Goal: Complete application form

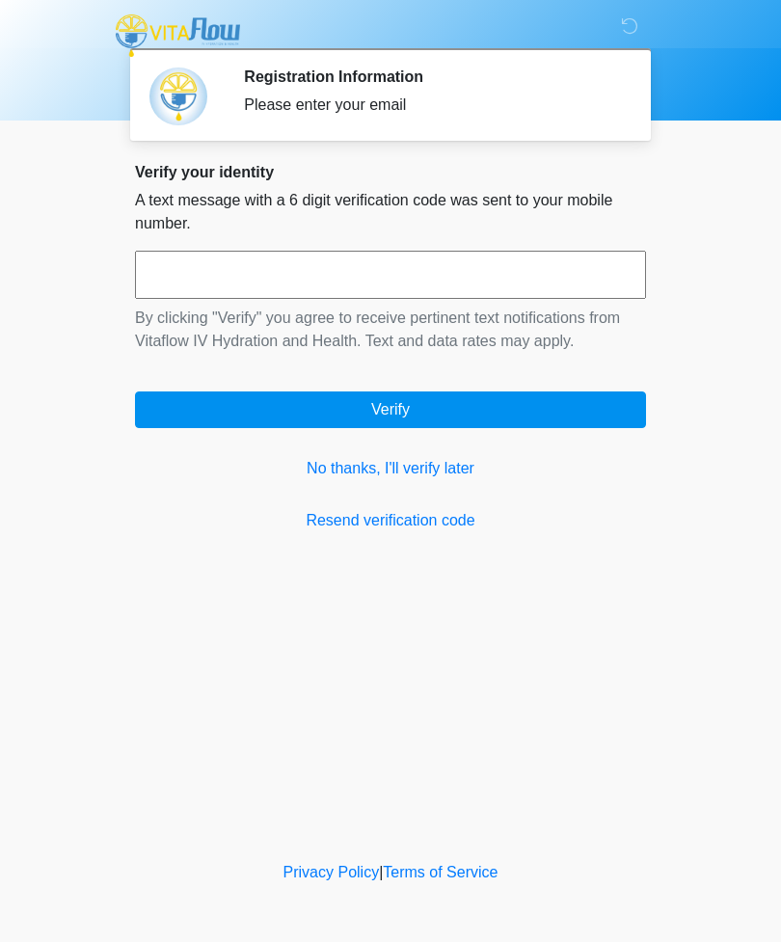
click at [364, 469] on link "No thanks, I'll verify later" at bounding box center [390, 468] width 511 height 23
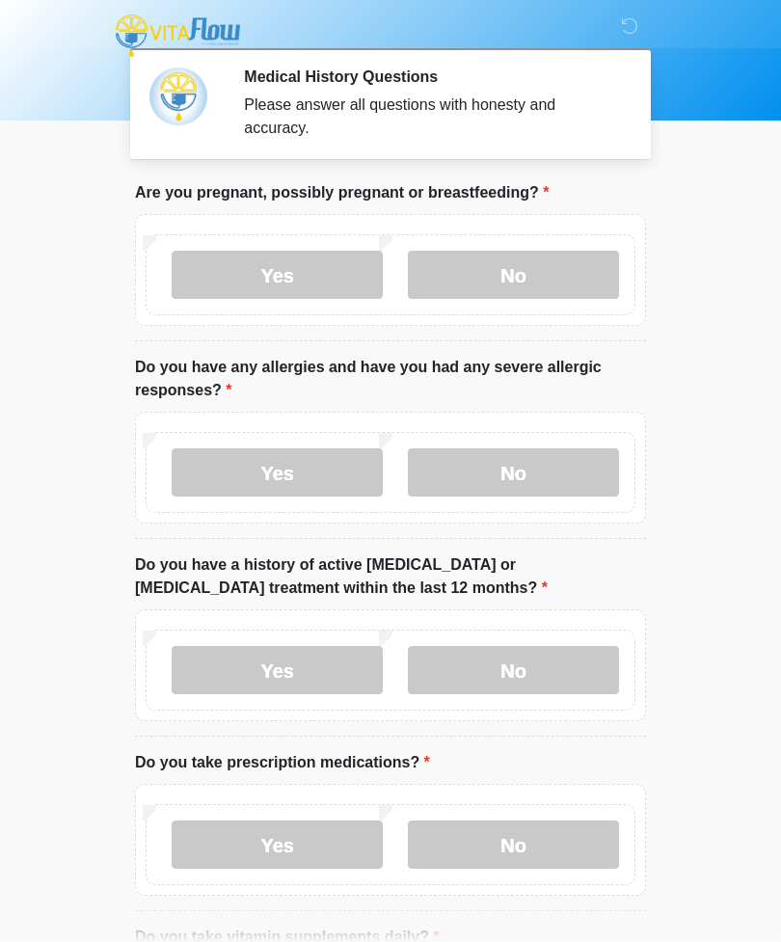
click at [483, 273] on label "No" at bounding box center [513, 275] width 211 height 48
click at [464, 475] on label "No" at bounding box center [513, 472] width 211 height 48
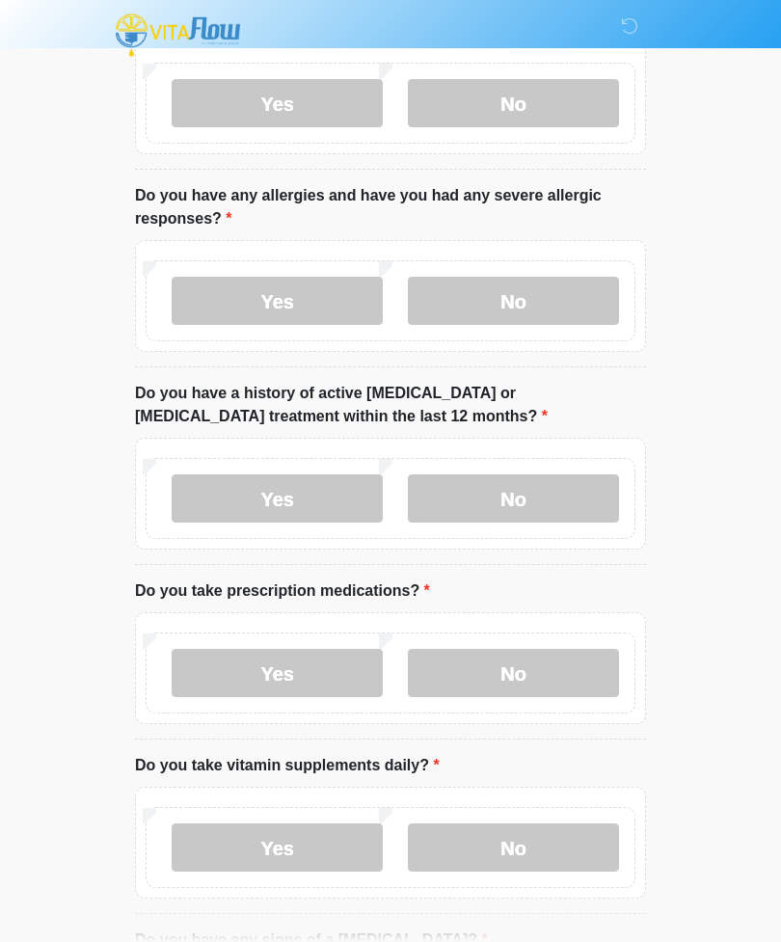
scroll to position [174, 0]
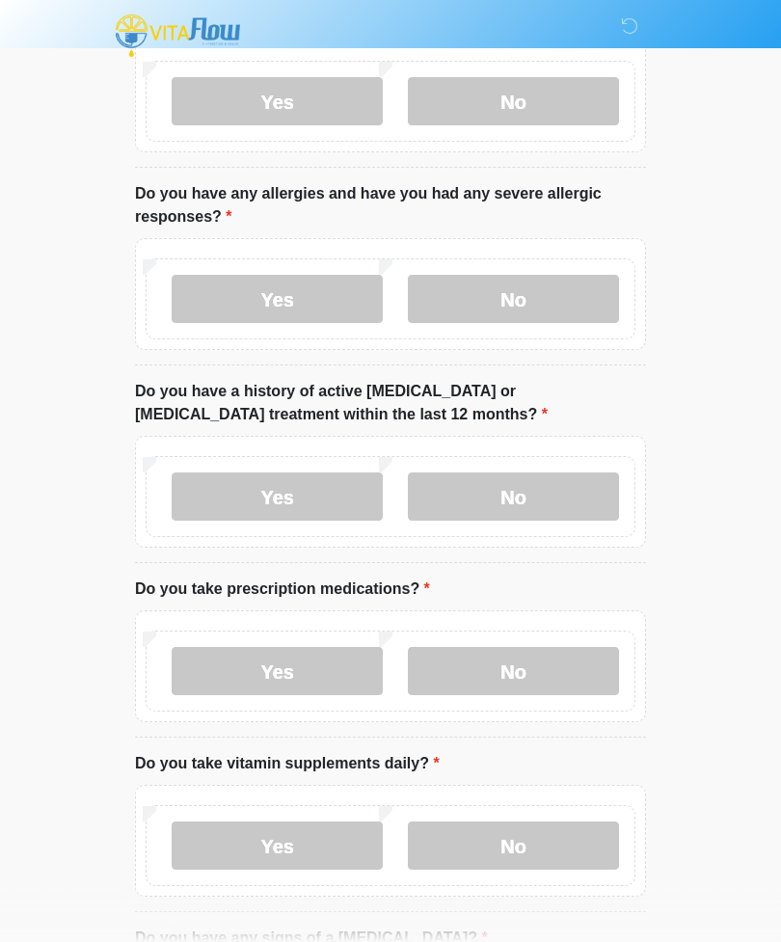
click at [460, 493] on label "No" at bounding box center [513, 496] width 211 height 48
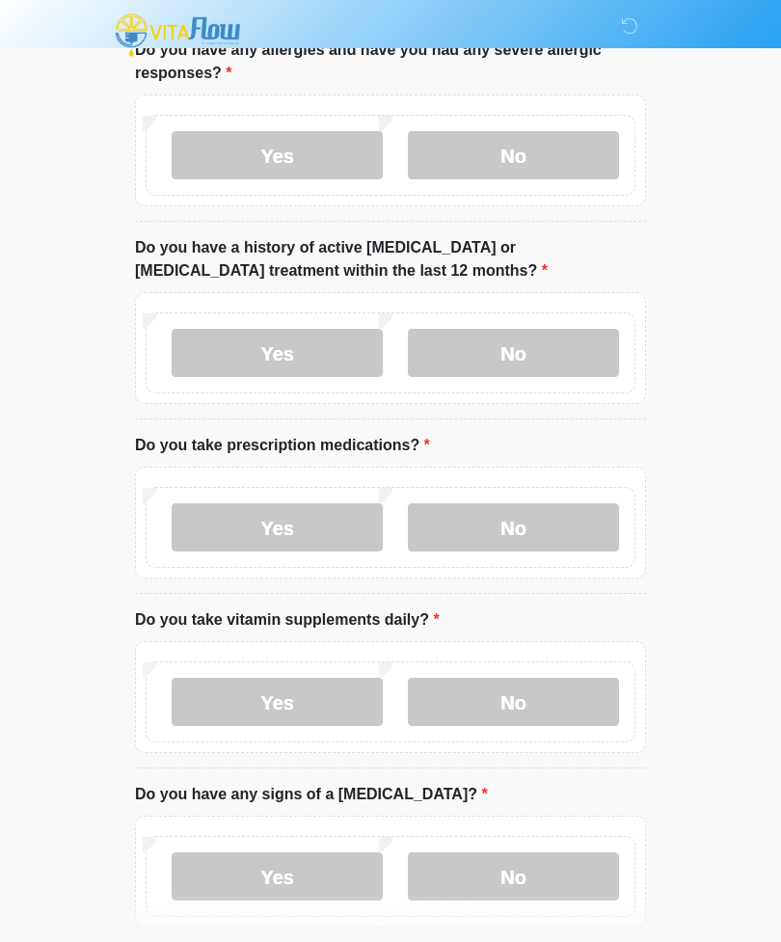
scroll to position [319, 0]
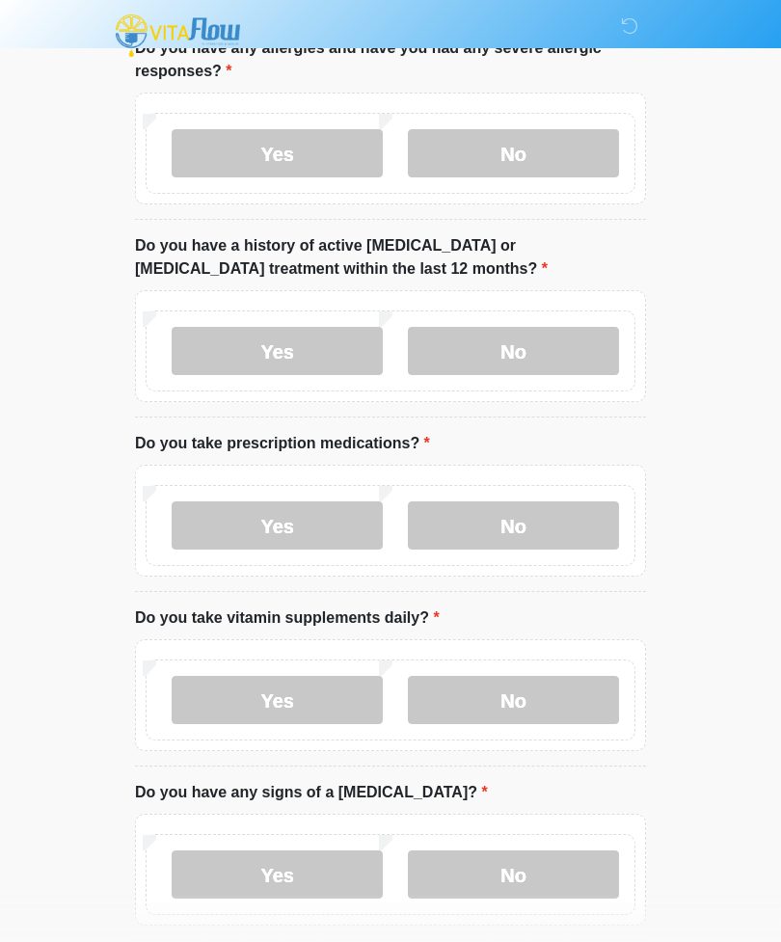
click at [221, 522] on label "Yes" at bounding box center [277, 525] width 211 height 48
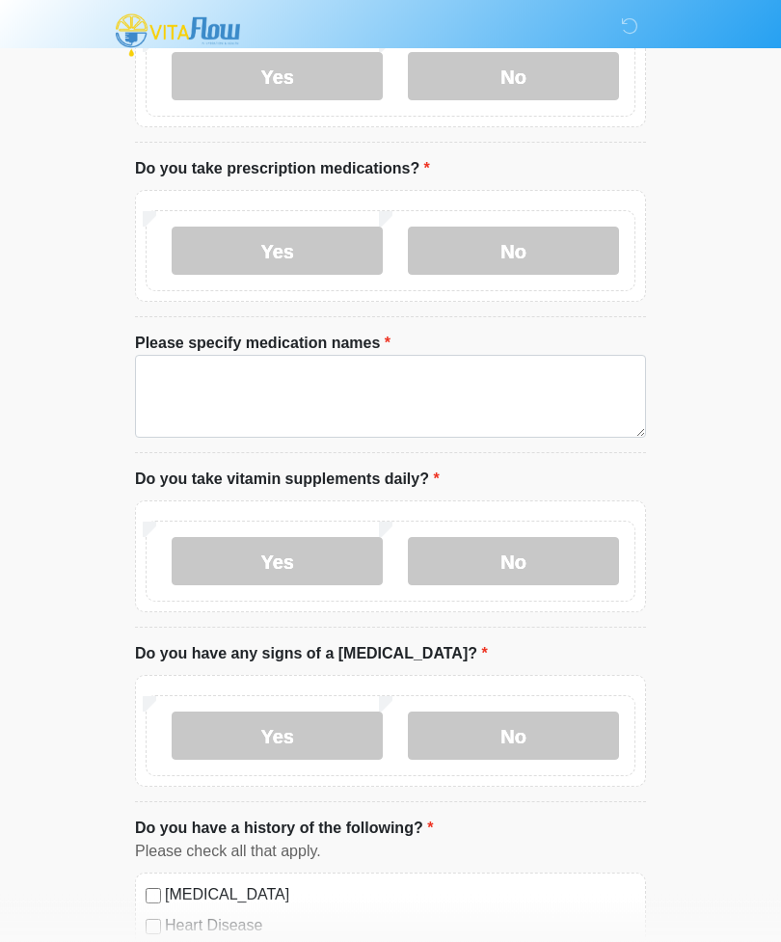
click at [222, 574] on label "Yes" at bounding box center [277, 562] width 211 height 48
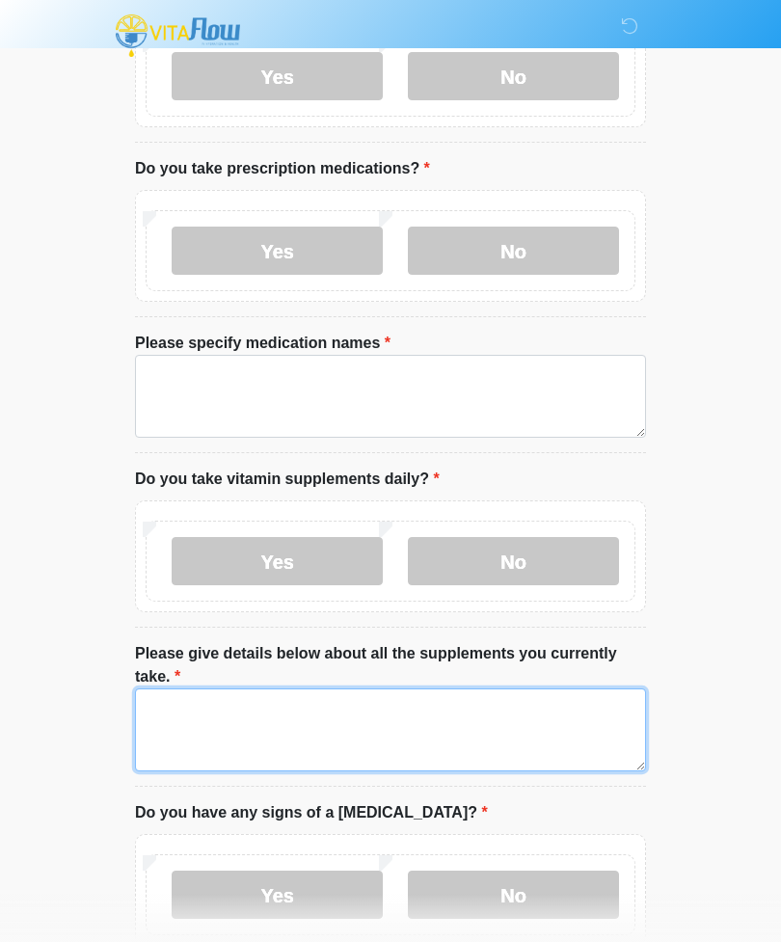
click at [175, 715] on textarea "Please give details below about all the supplements you currently take." at bounding box center [390, 729] width 511 height 83
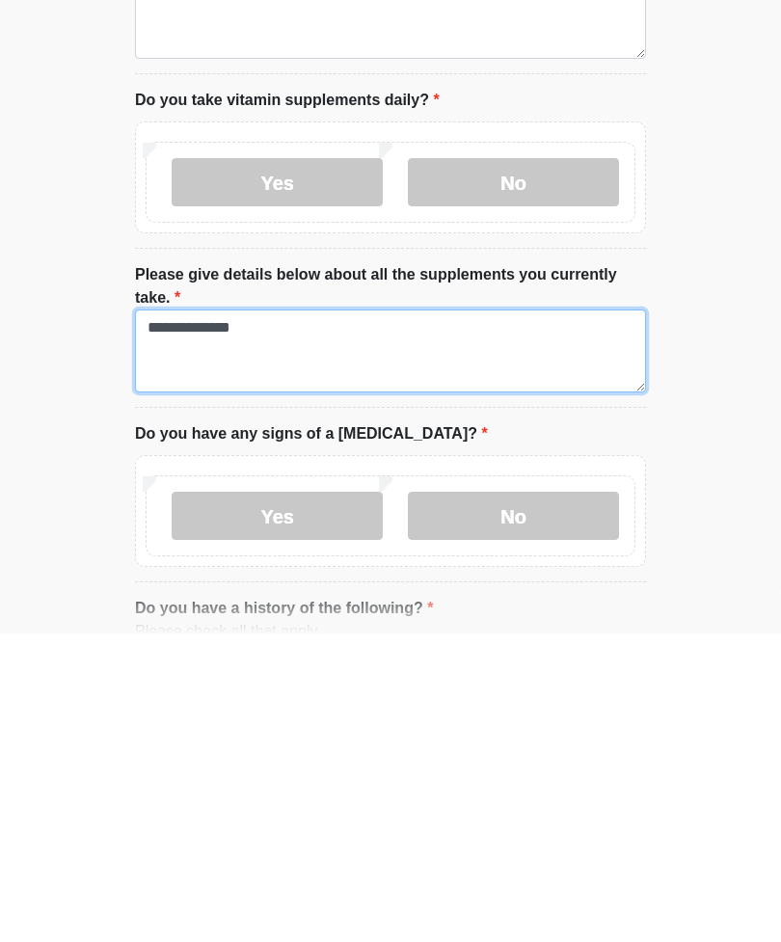
type textarea "**********"
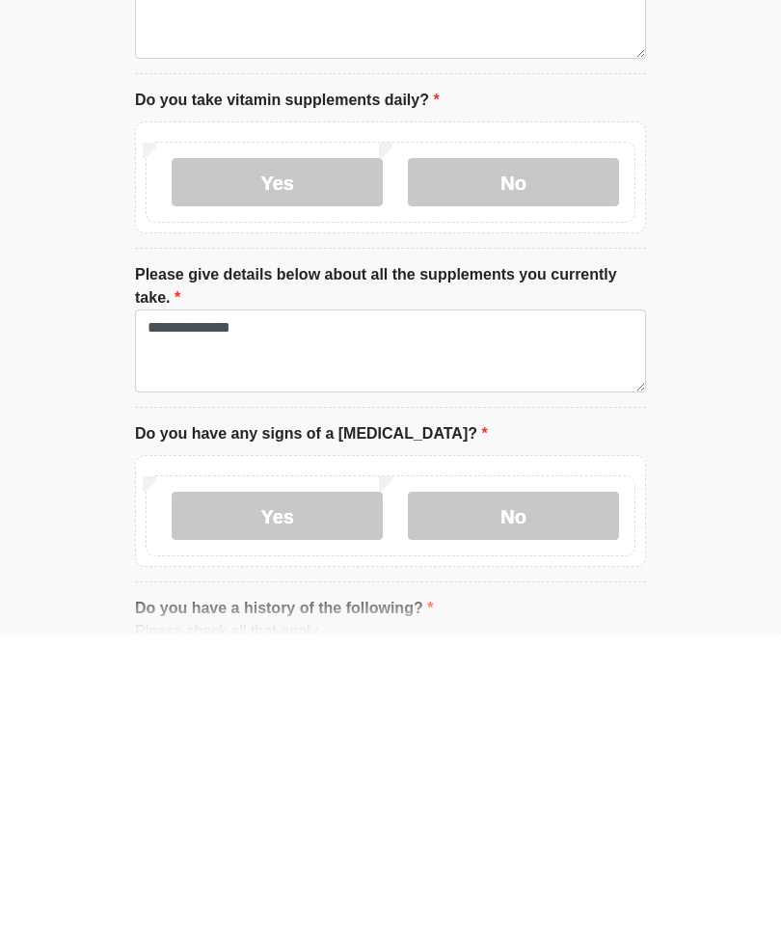
click at [481, 800] on label "No" at bounding box center [513, 824] width 211 height 48
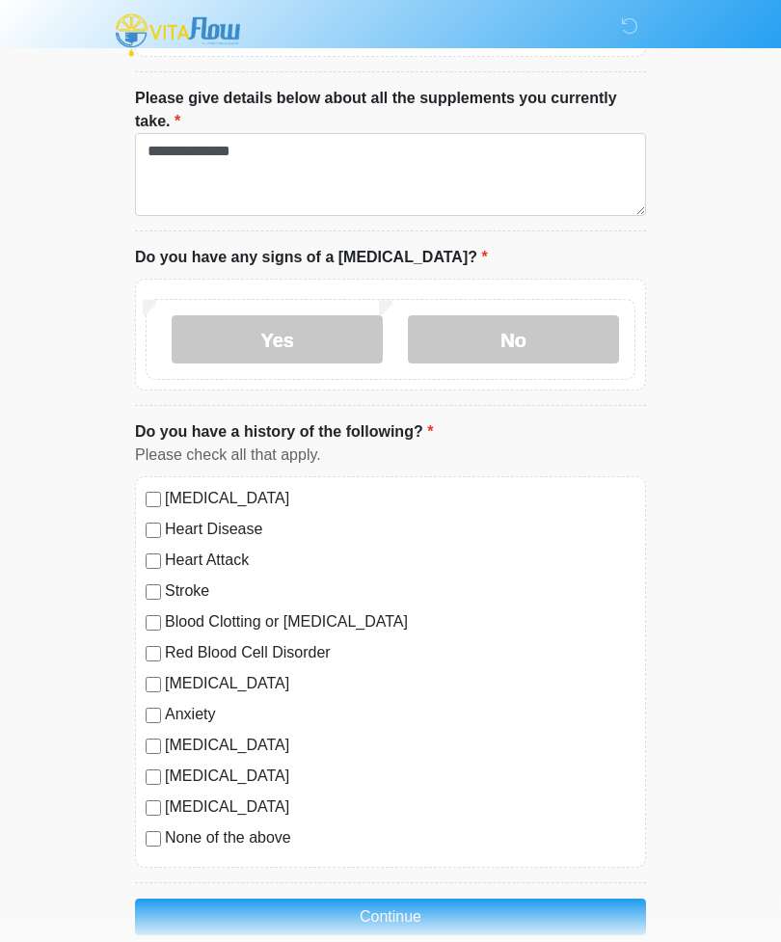
scroll to position [1152, 0]
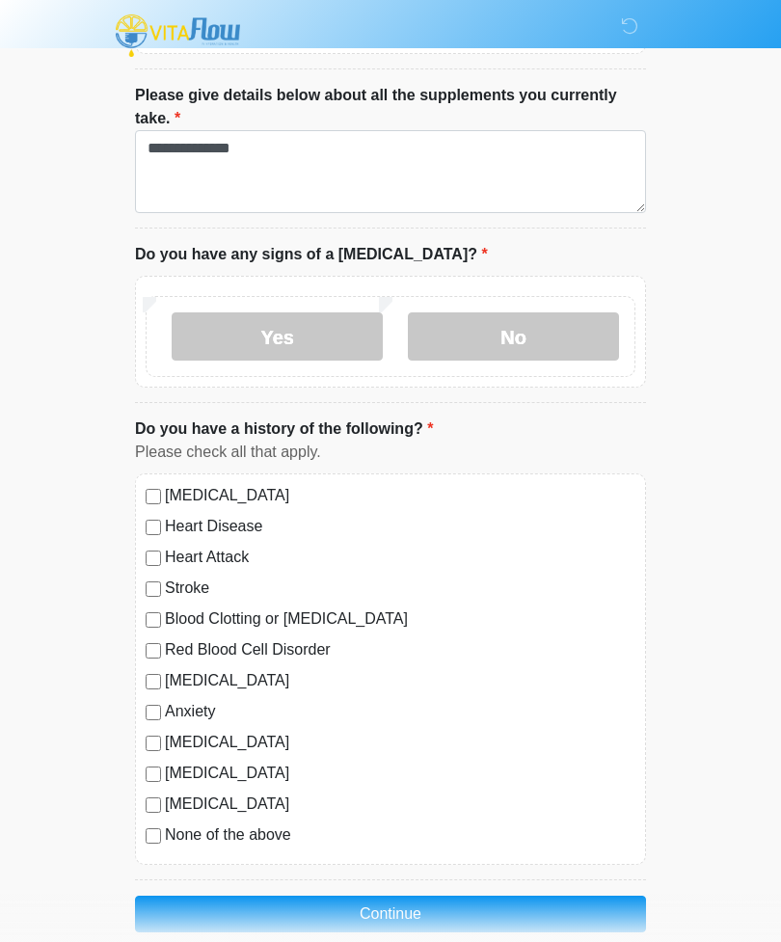
click at [314, 907] on button "Continue" at bounding box center [390, 914] width 511 height 37
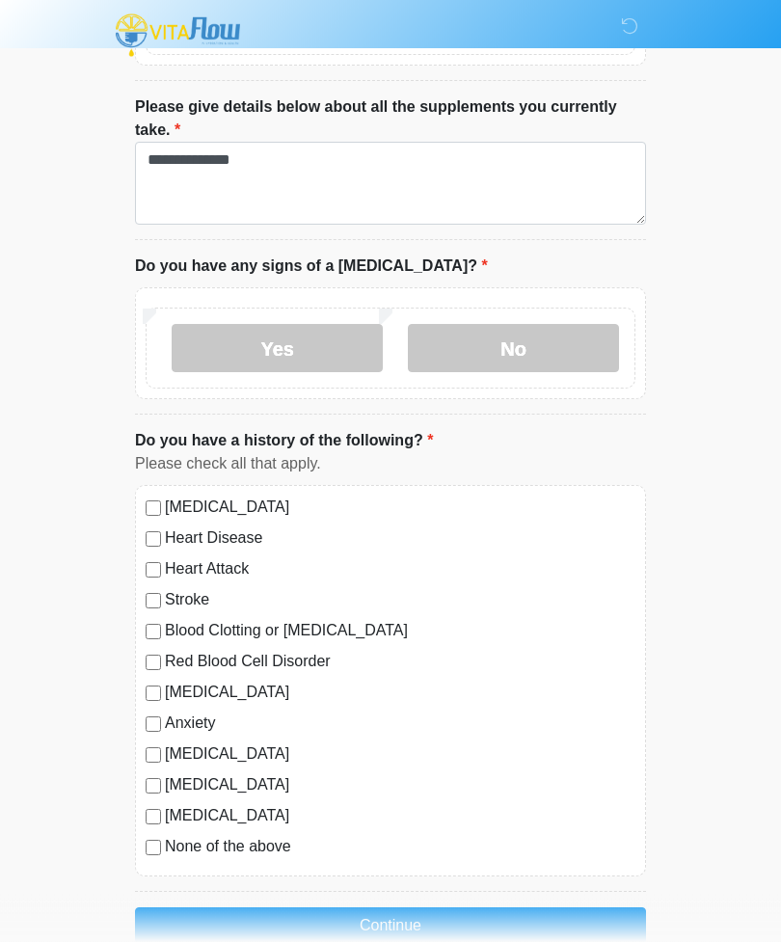
scroll to position [1181, 0]
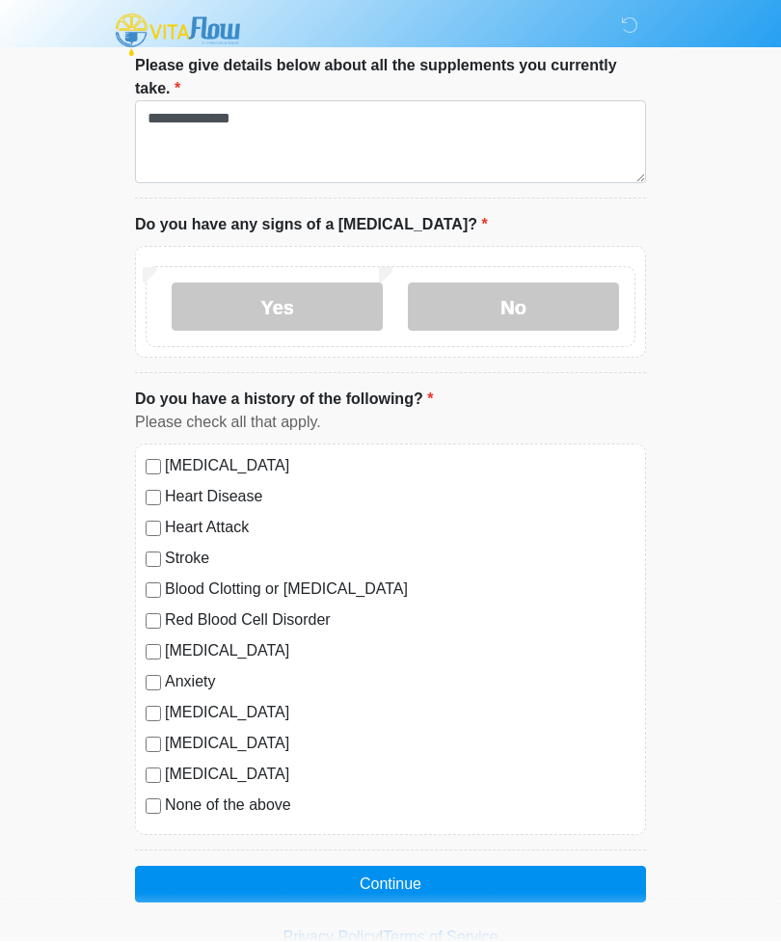
click at [254, 874] on button "Continue" at bounding box center [390, 885] width 511 height 37
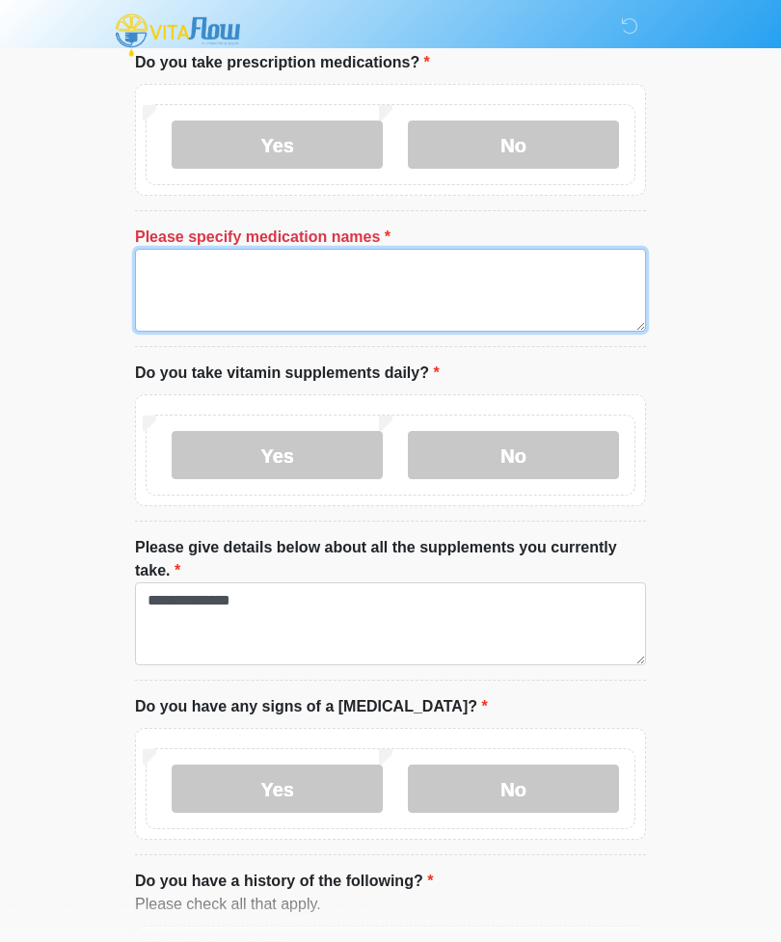
click at [166, 278] on textarea "Please specify medication names" at bounding box center [390, 291] width 511 height 83
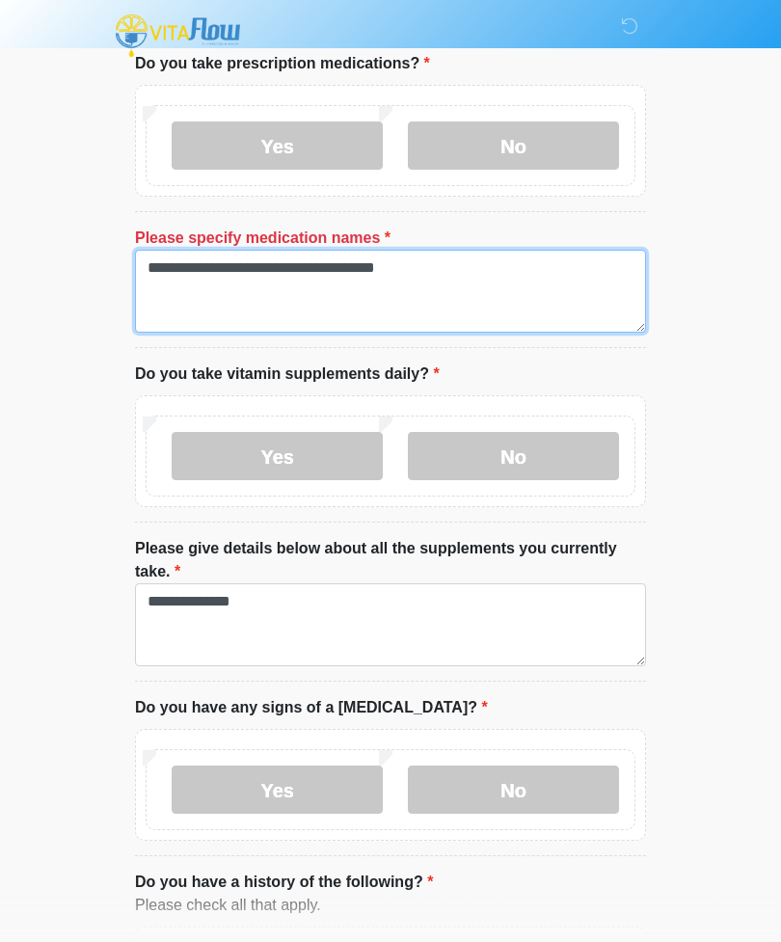
click at [377, 269] on textarea "**********" at bounding box center [390, 291] width 511 height 83
click at [554, 277] on textarea "**********" at bounding box center [390, 291] width 511 height 83
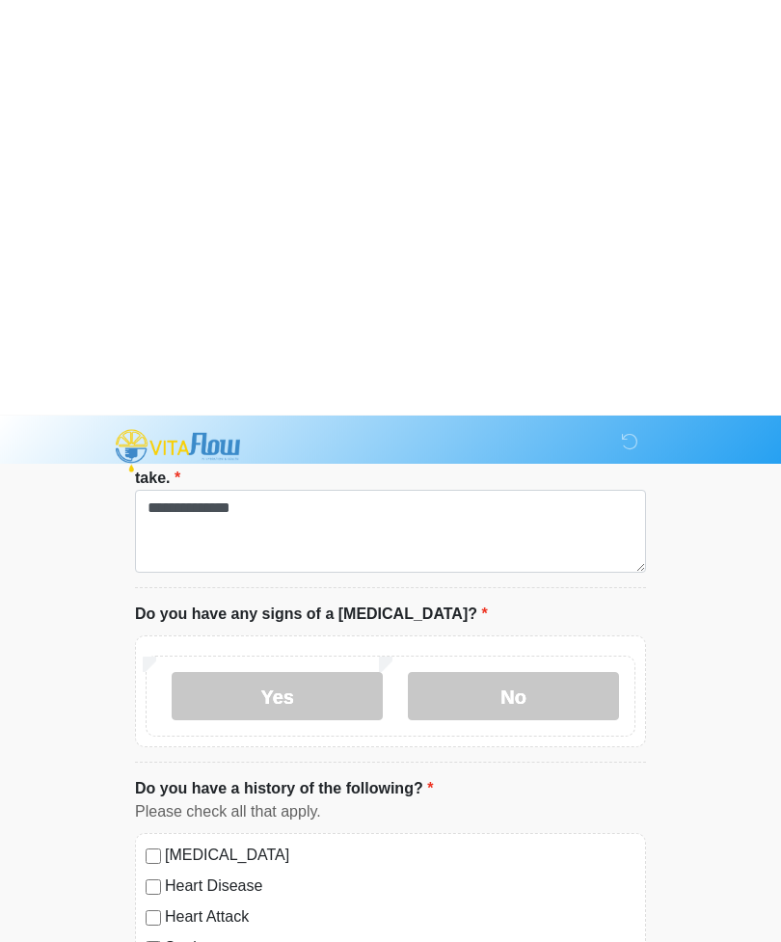
scroll to position [1243, 0]
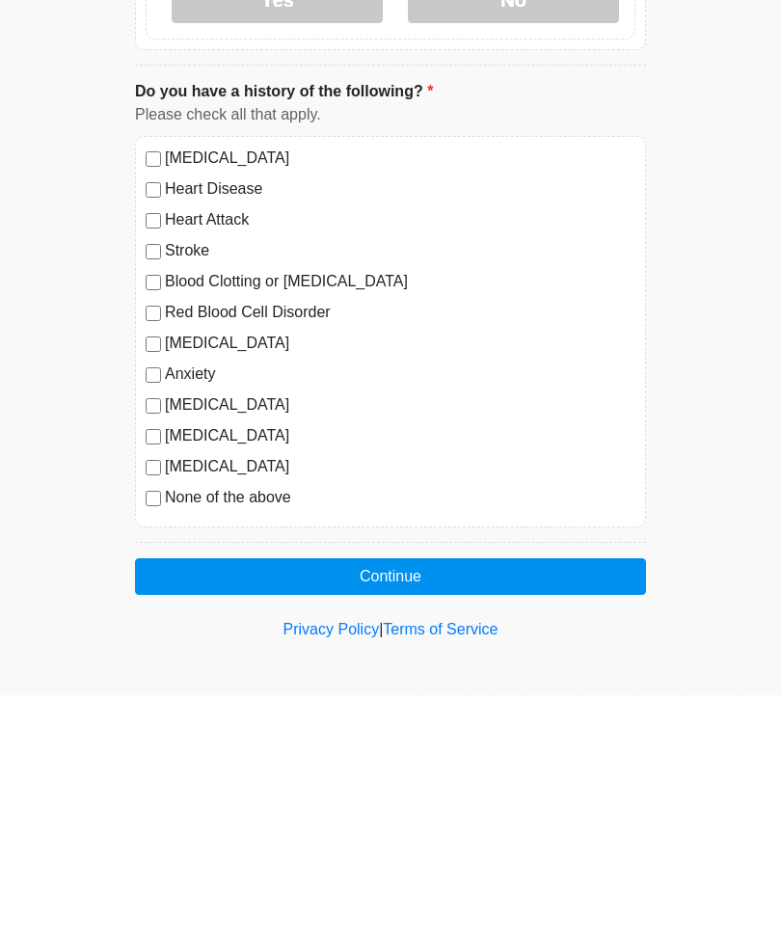
type textarea "**********"
click at [253, 805] on button "Continue" at bounding box center [390, 823] width 511 height 37
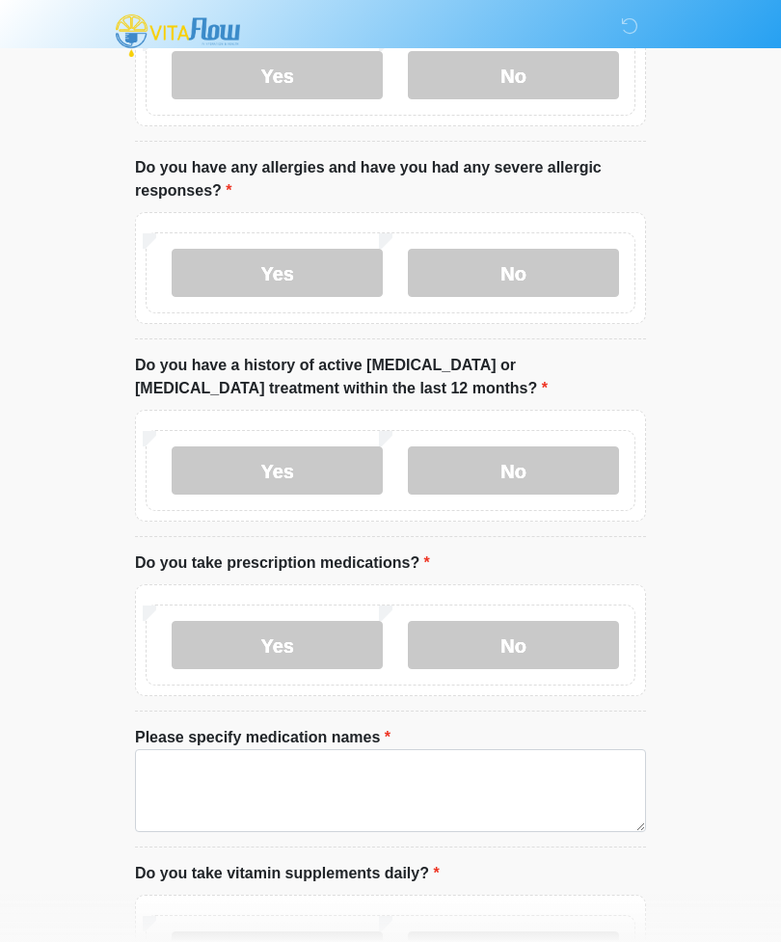
scroll to position [0, 0]
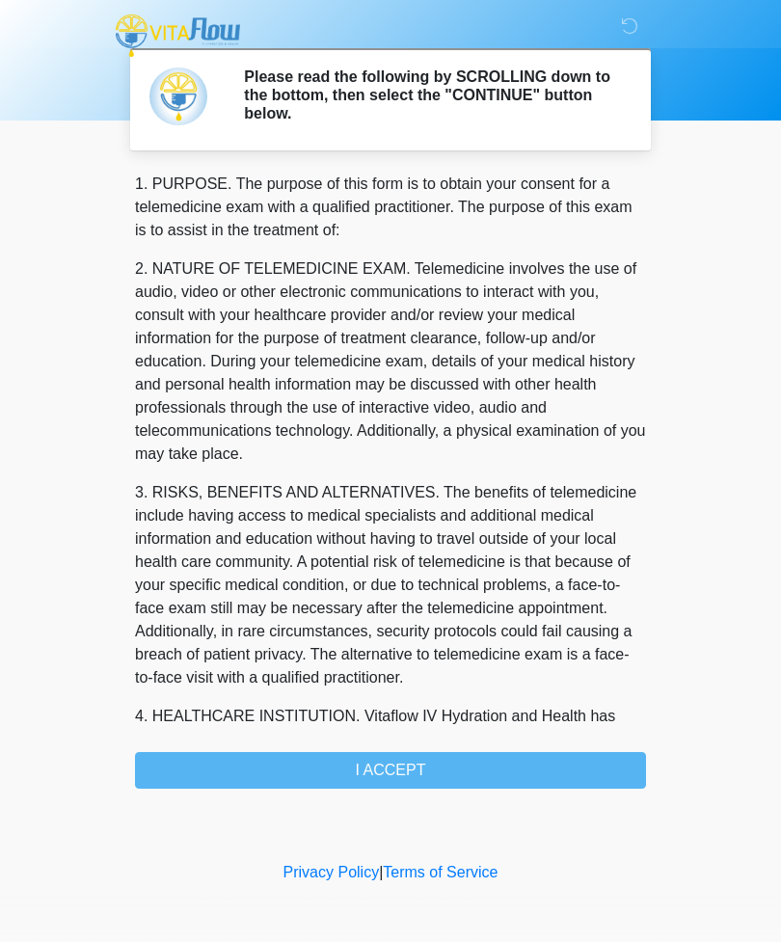
click at [219, 768] on div "1. PURPOSE. The purpose of this form is to obtain your consent for a telemedici…" at bounding box center [390, 481] width 511 height 616
click at [308, 775] on div "1. PURPOSE. The purpose of this form is to obtain your consent for a telemedici…" at bounding box center [390, 481] width 511 height 616
click at [354, 754] on div "1. PURPOSE. The purpose of this form is to obtain your consent for a telemedici…" at bounding box center [390, 481] width 511 height 616
click at [353, 754] on div "1. PURPOSE. The purpose of this form is to obtain your consent for a telemedici…" at bounding box center [390, 481] width 511 height 616
click at [330, 771] on div "1. PURPOSE. The purpose of this form is to obtain your consent for a telemedici…" at bounding box center [390, 481] width 511 height 616
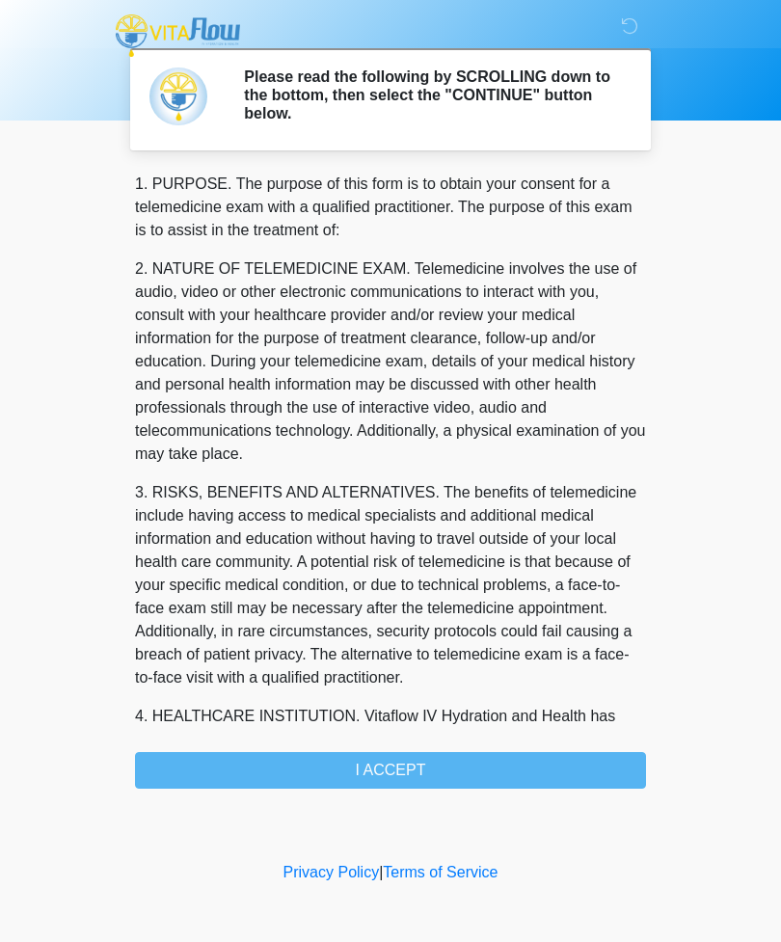
click at [368, 769] on div "1. PURPOSE. The purpose of this form is to obtain your consent for a telemedici…" at bounding box center [390, 481] width 511 height 616
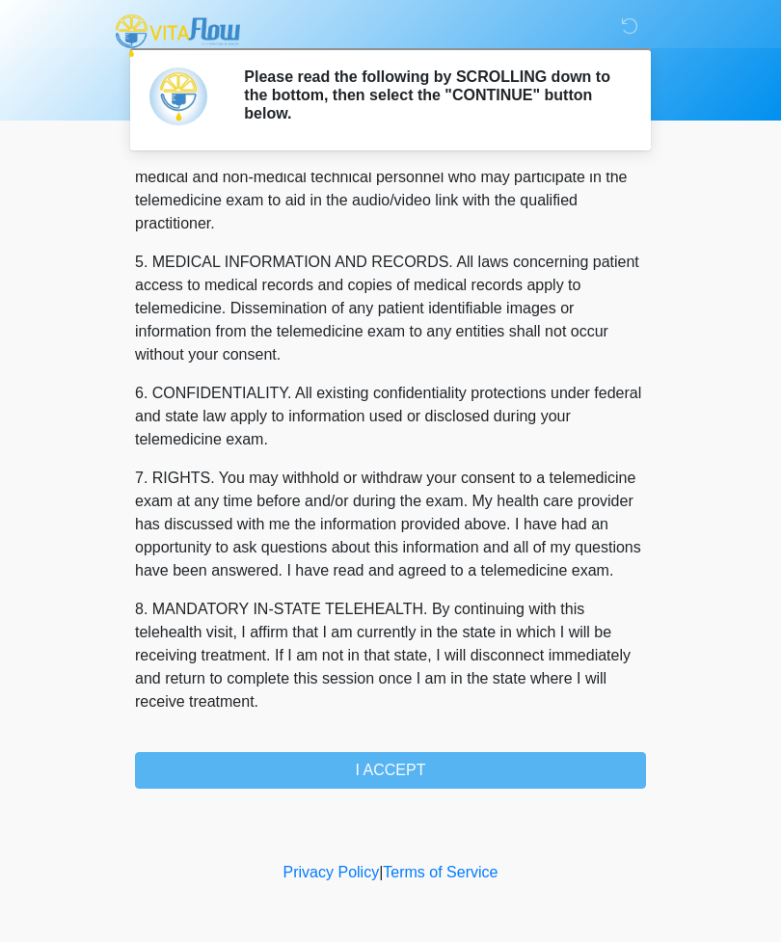
scroll to position [585, 0]
click at [244, 764] on button "I ACCEPT" at bounding box center [390, 770] width 511 height 37
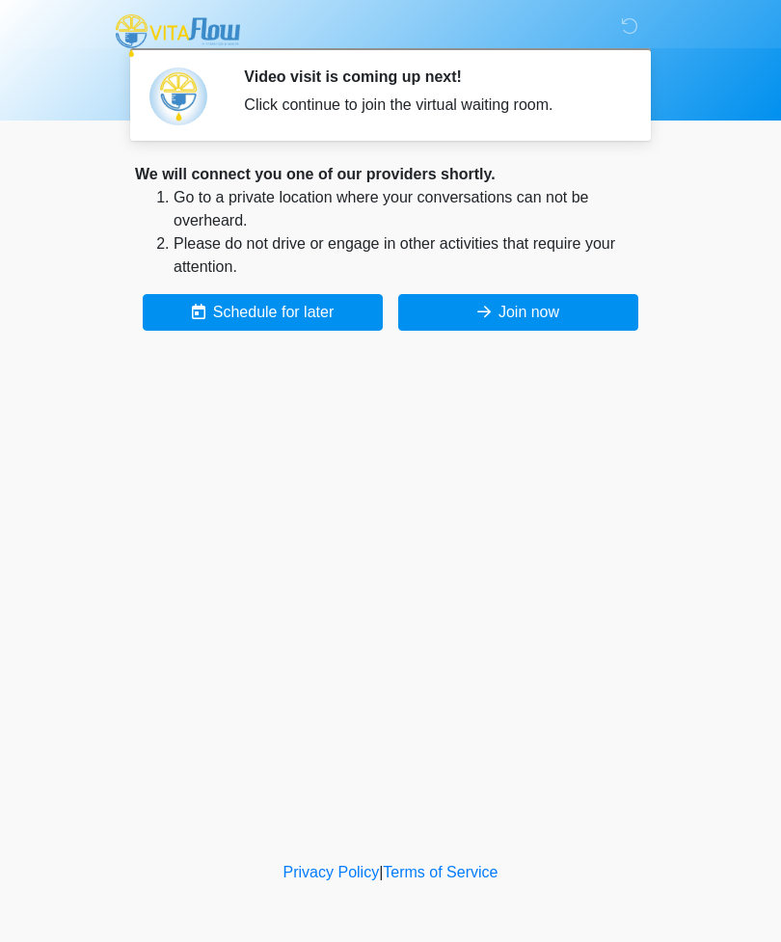
click at [469, 306] on button "Join now" at bounding box center [518, 312] width 240 height 37
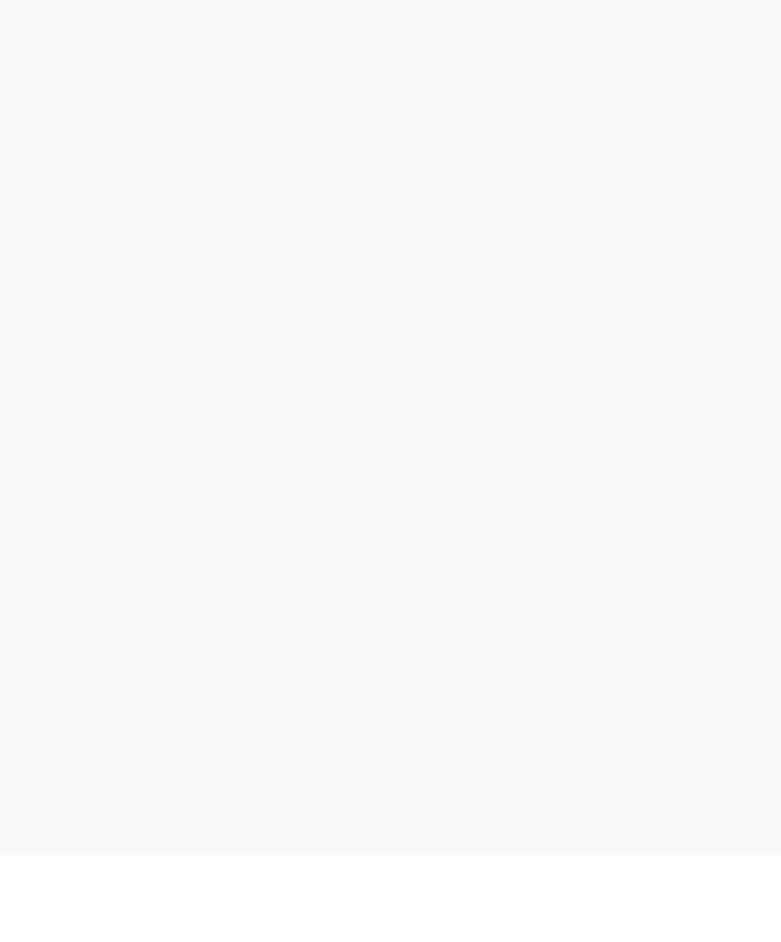
scroll to position [4, 0]
